Goal: Navigation & Orientation: Find specific page/section

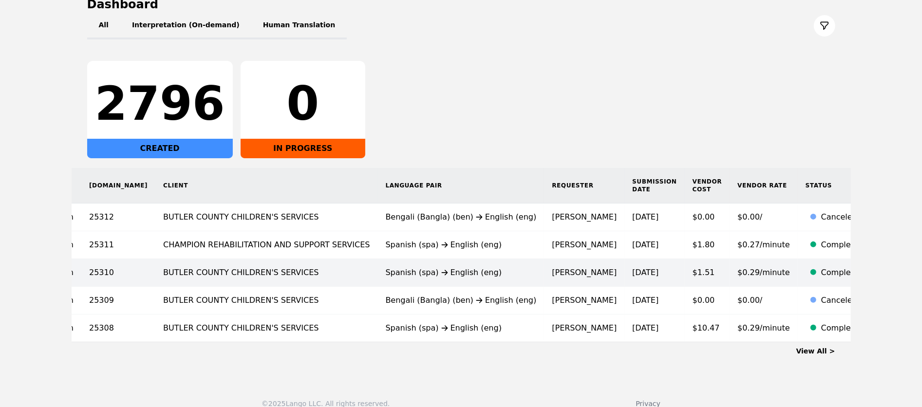
scroll to position [123, 0]
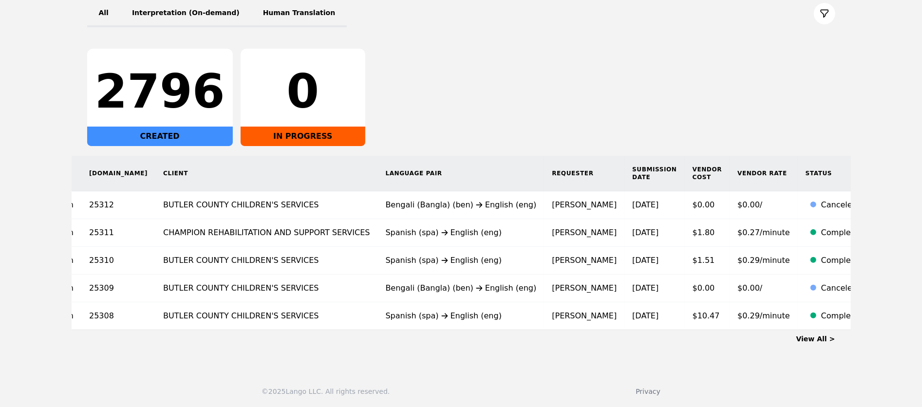
click at [816, 337] on link "View All >" at bounding box center [815, 339] width 39 height 8
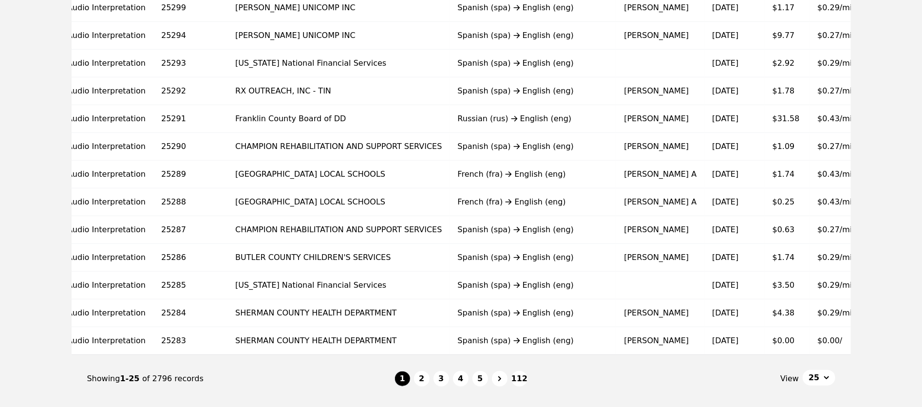
scroll to position [539, 0]
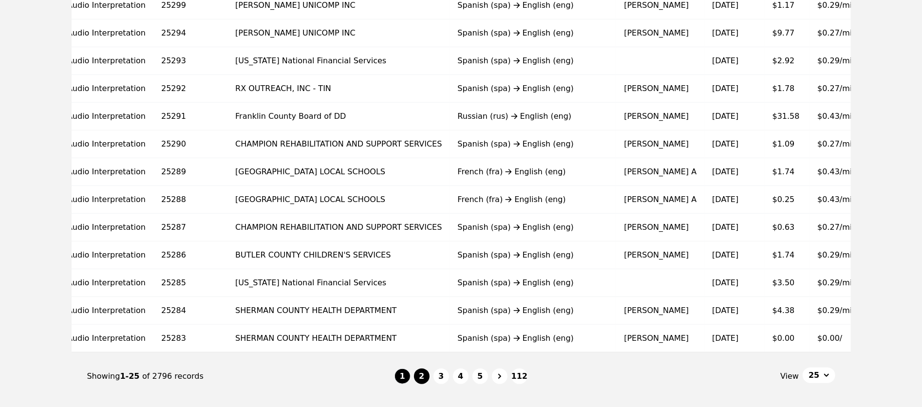
click at [421, 378] on button "2" at bounding box center [422, 377] width 16 height 16
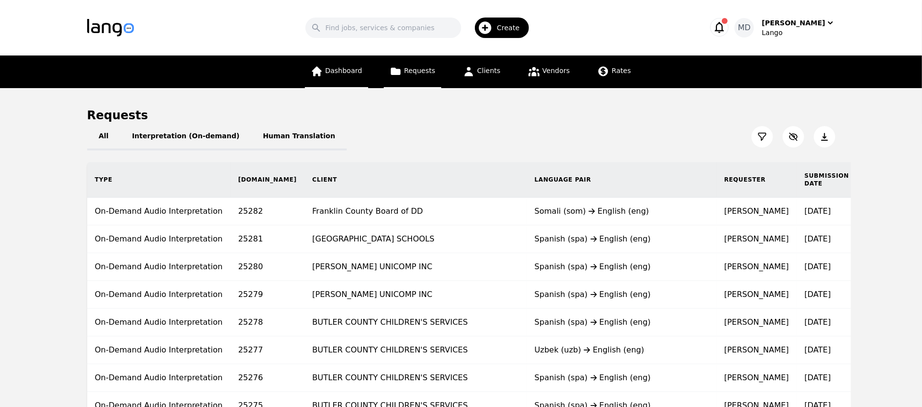
click at [361, 56] on link "Dashboard" at bounding box center [336, 72] width 63 height 33
